Goal: Task Accomplishment & Management: Complete application form

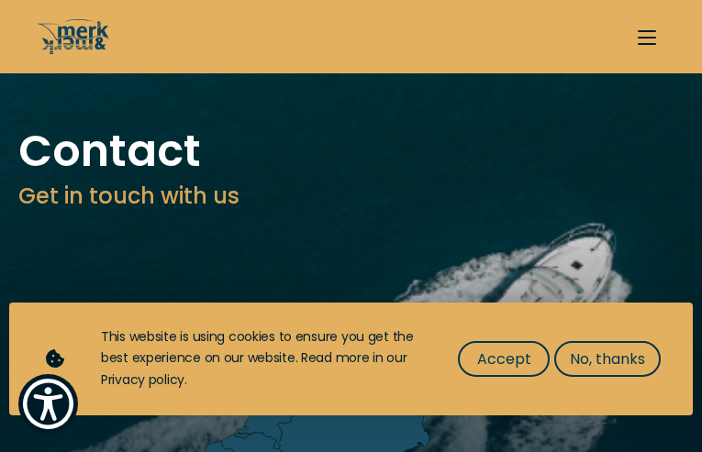
type input "vnWKfwTRe"
type input "fUfmoUPcxg"
type input "[EMAIL_ADDRESS][DOMAIN_NAME]"
type input "7116162252"
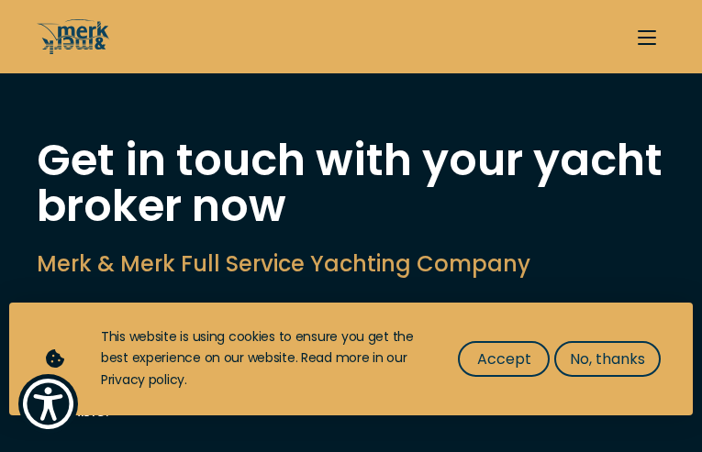
type input "ZMlBxnpTMwUWx"
type input "tTwgMxfVZTt"
type input "[EMAIL_ADDRESS][DOMAIN_NAME]"
type input "7484845331"
select select "sell"
